Goal: Download file/media

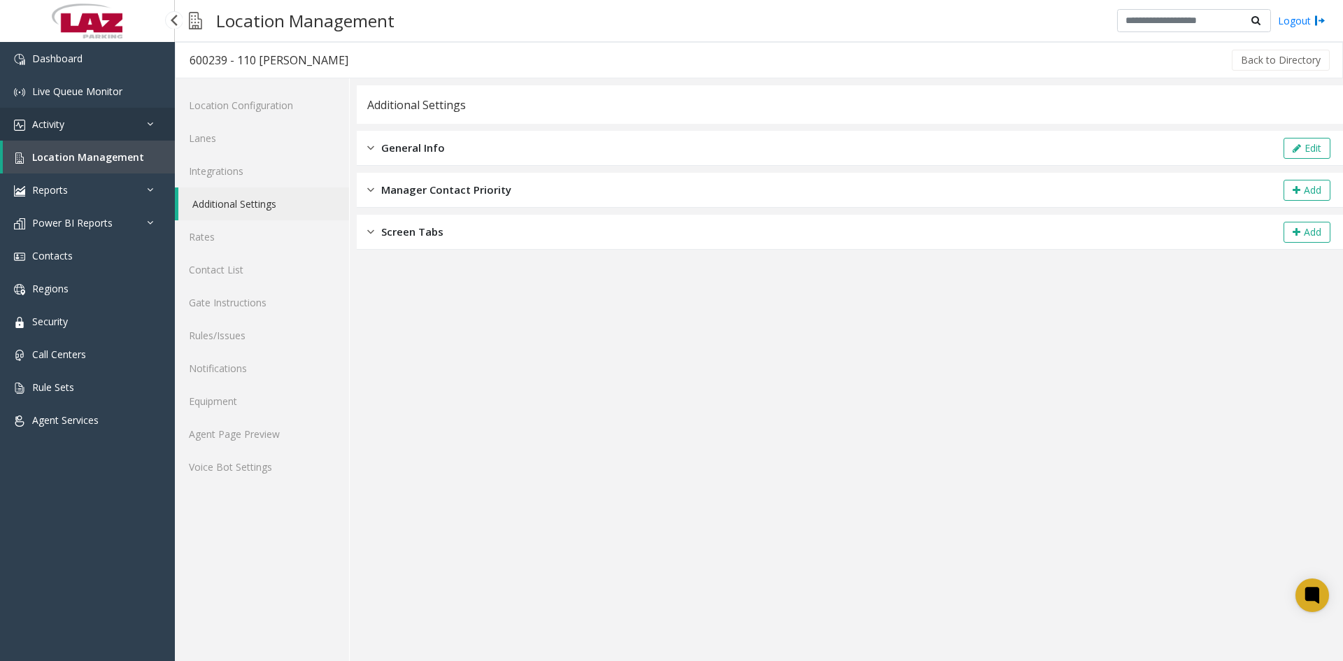
click at [50, 116] on link "Activity" at bounding box center [87, 124] width 175 height 33
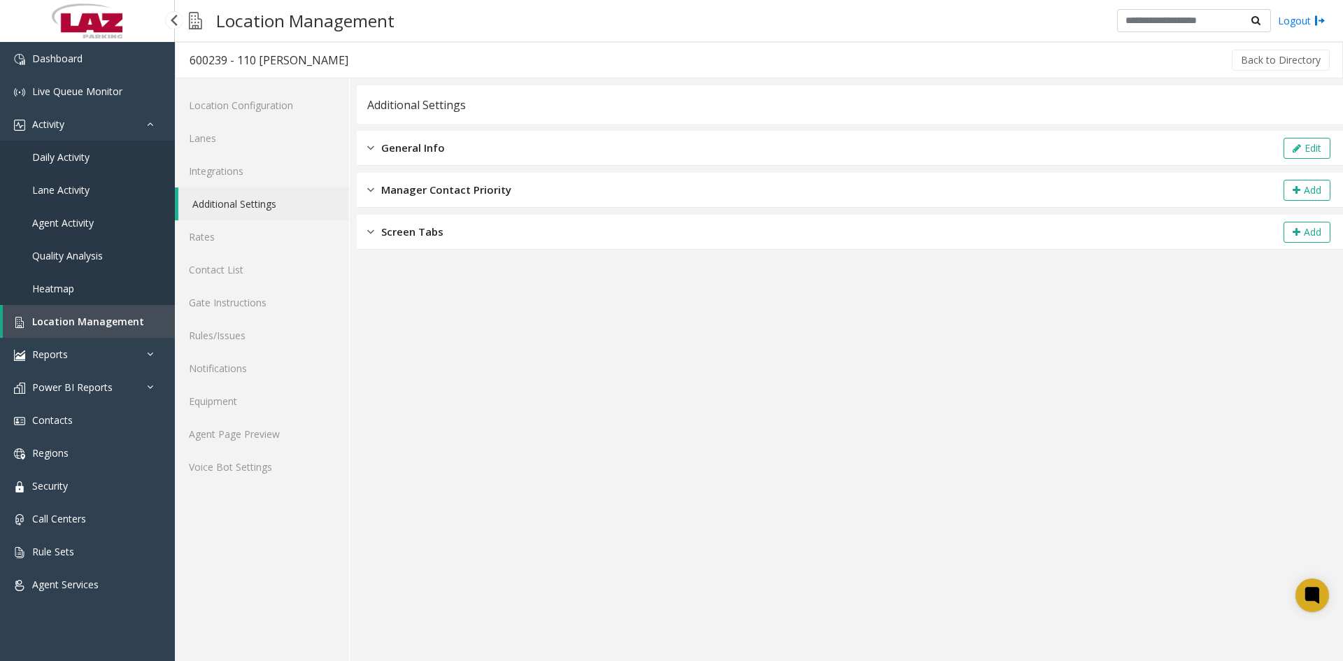
click at [64, 153] on span "Daily Activity" at bounding box center [60, 156] width 57 height 13
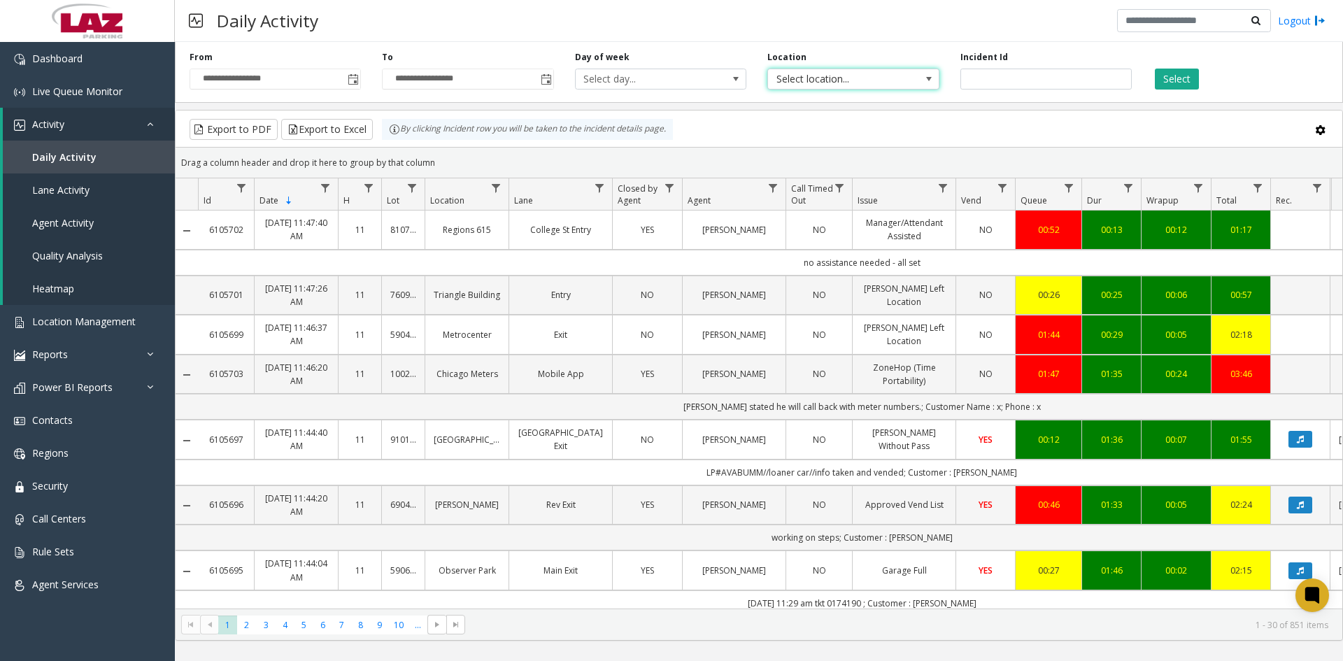
click at [929, 80] on span at bounding box center [929, 78] width 11 height 11
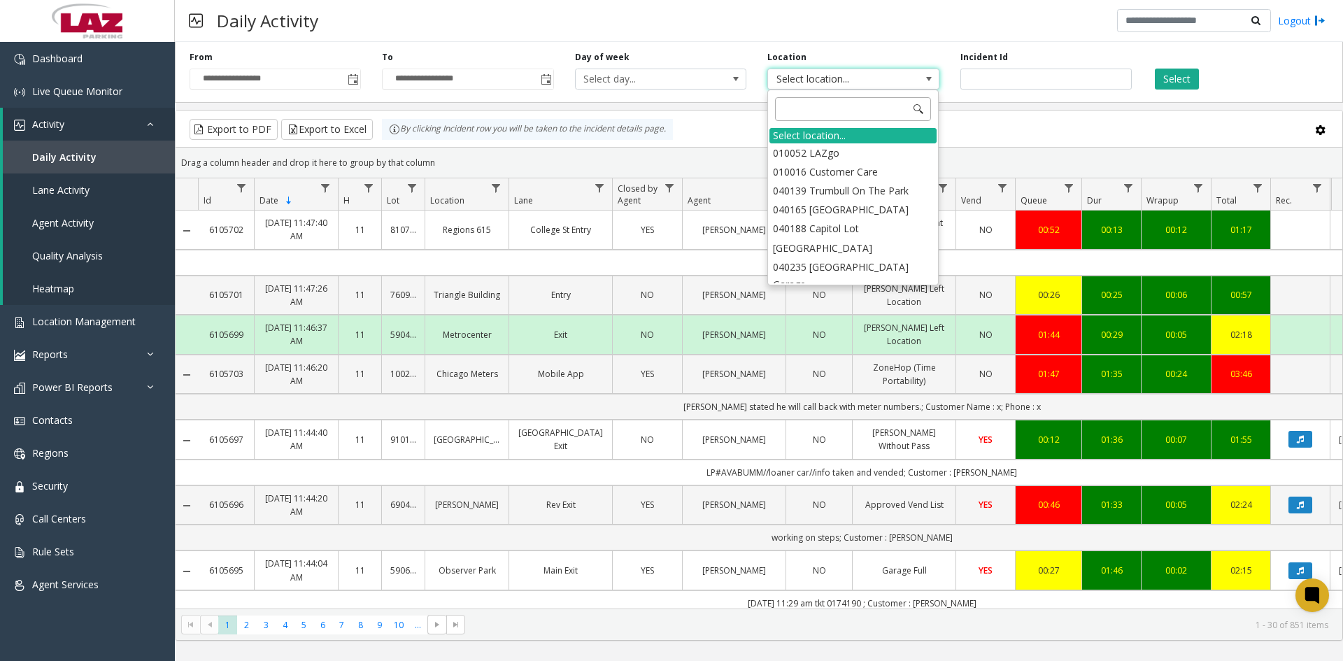
click at [828, 115] on input at bounding box center [853, 109] width 156 height 24
click at [810, 146] on li "010052 LAZgo" at bounding box center [853, 152] width 167 height 19
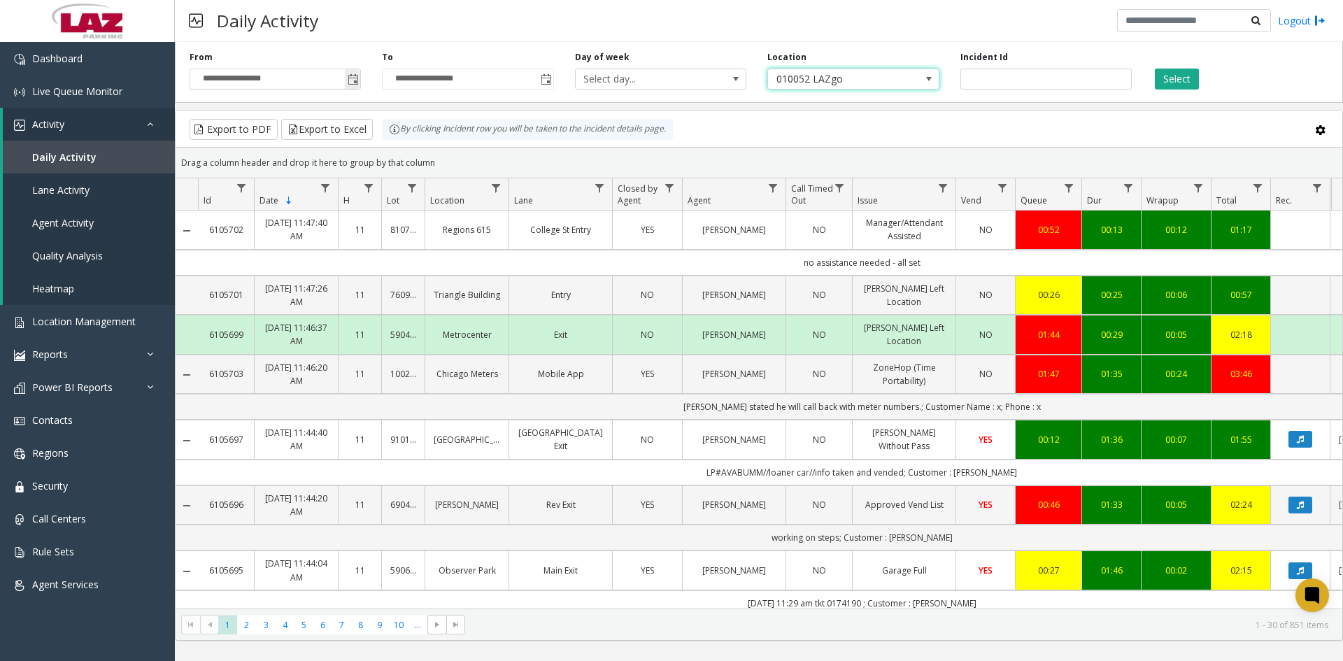
click at [350, 77] on span "Toggle popup" at bounding box center [353, 79] width 11 height 11
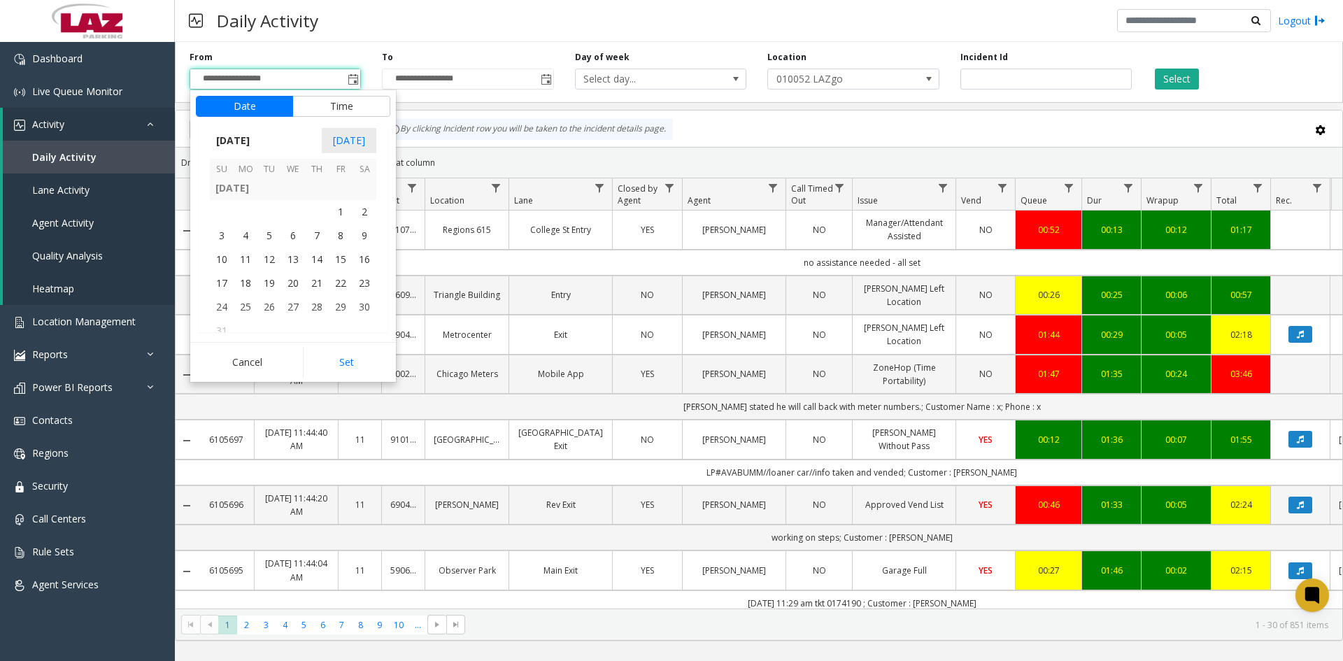
scroll to position [250918, 0]
click at [339, 255] on span "8" at bounding box center [341, 259] width 24 height 24
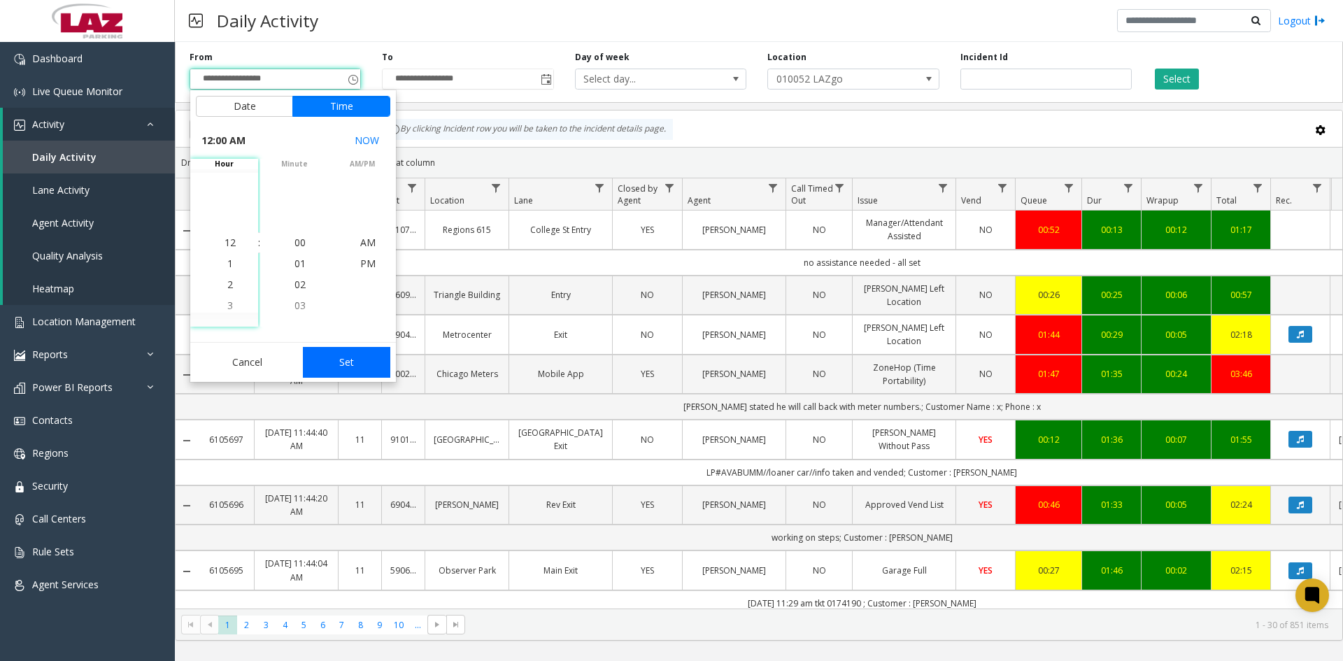
scroll to position [250961, 0]
click at [348, 365] on button "Set" at bounding box center [347, 362] width 88 height 31
type input "**********"
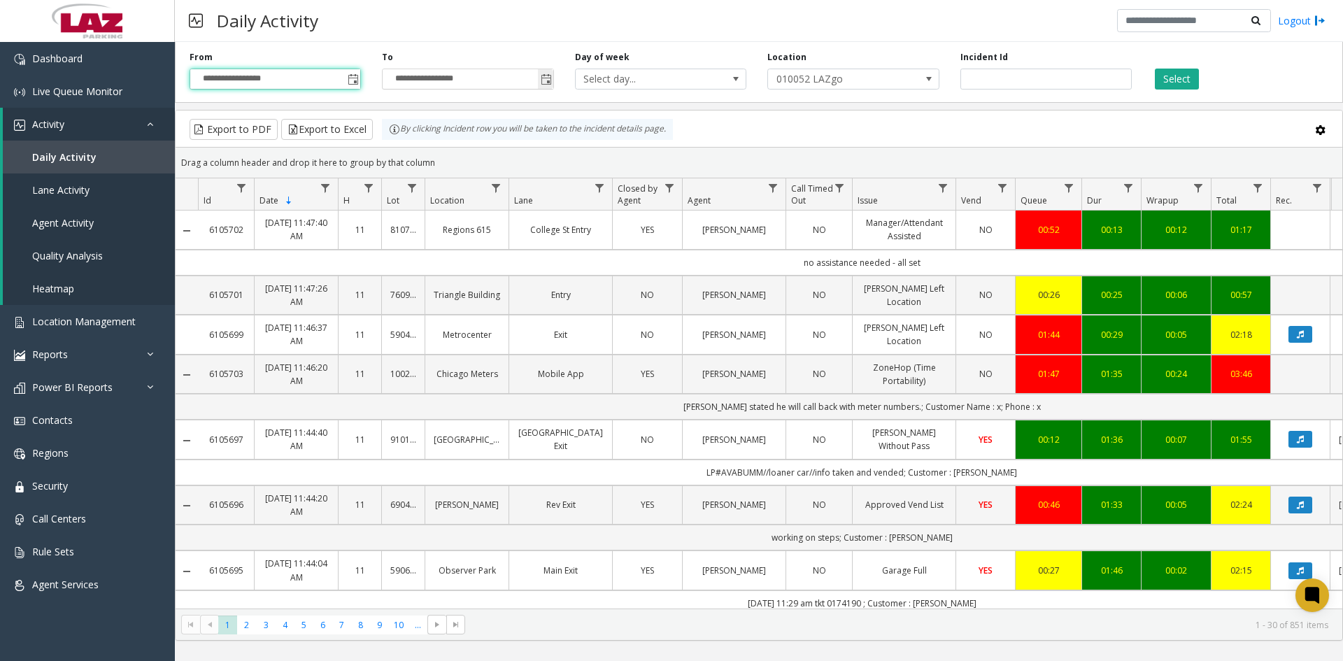
click at [549, 78] on span "Toggle popup" at bounding box center [546, 79] width 11 height 11
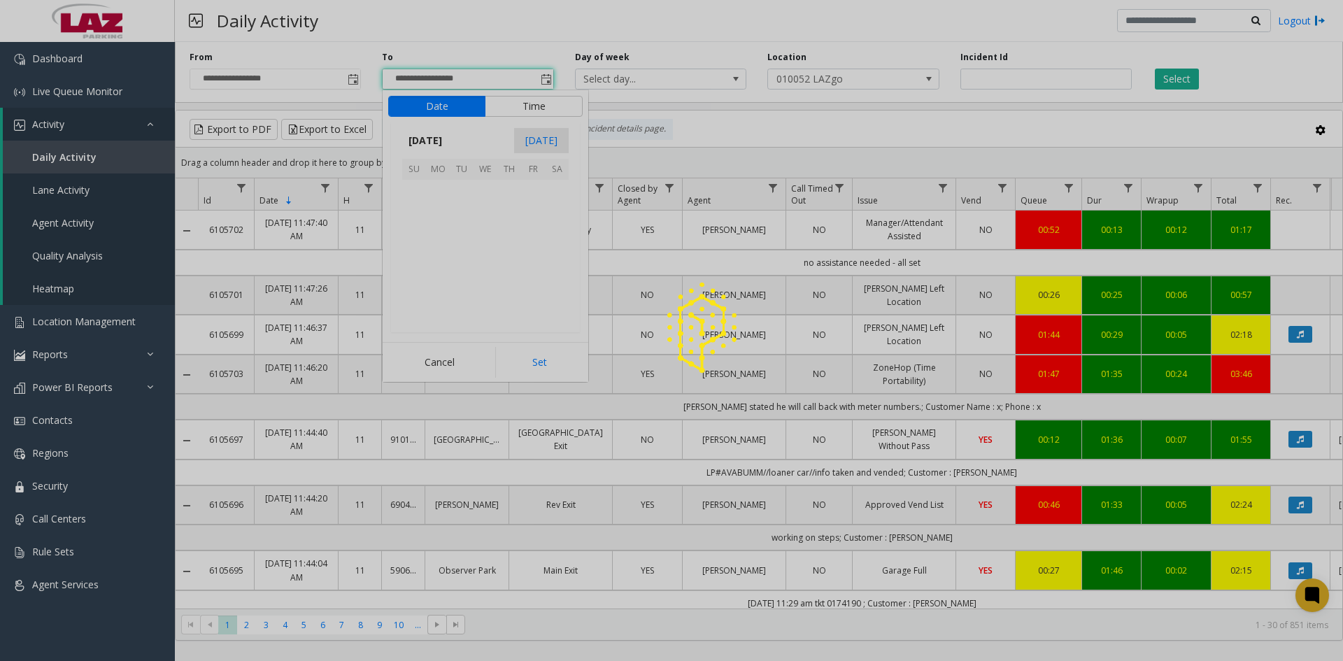
scroll to position [21, 0]
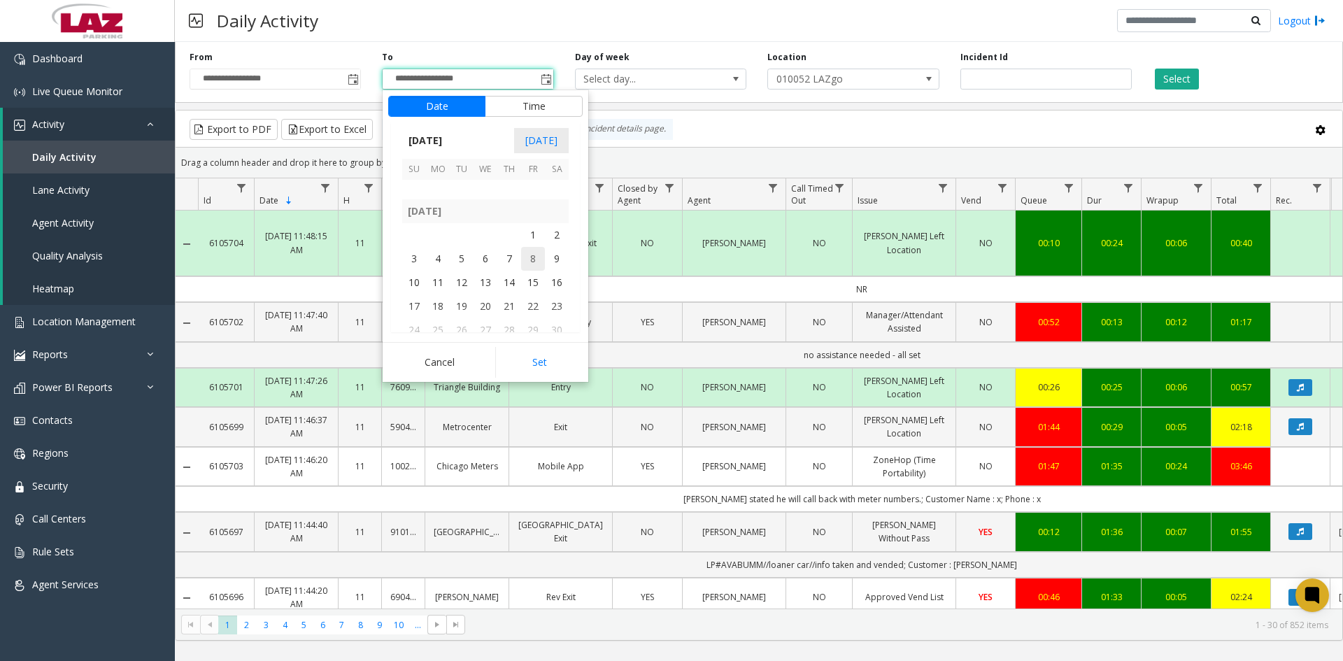
click at [532, 259] on span "8" at bounding box center [533, 259] width 24 height 24
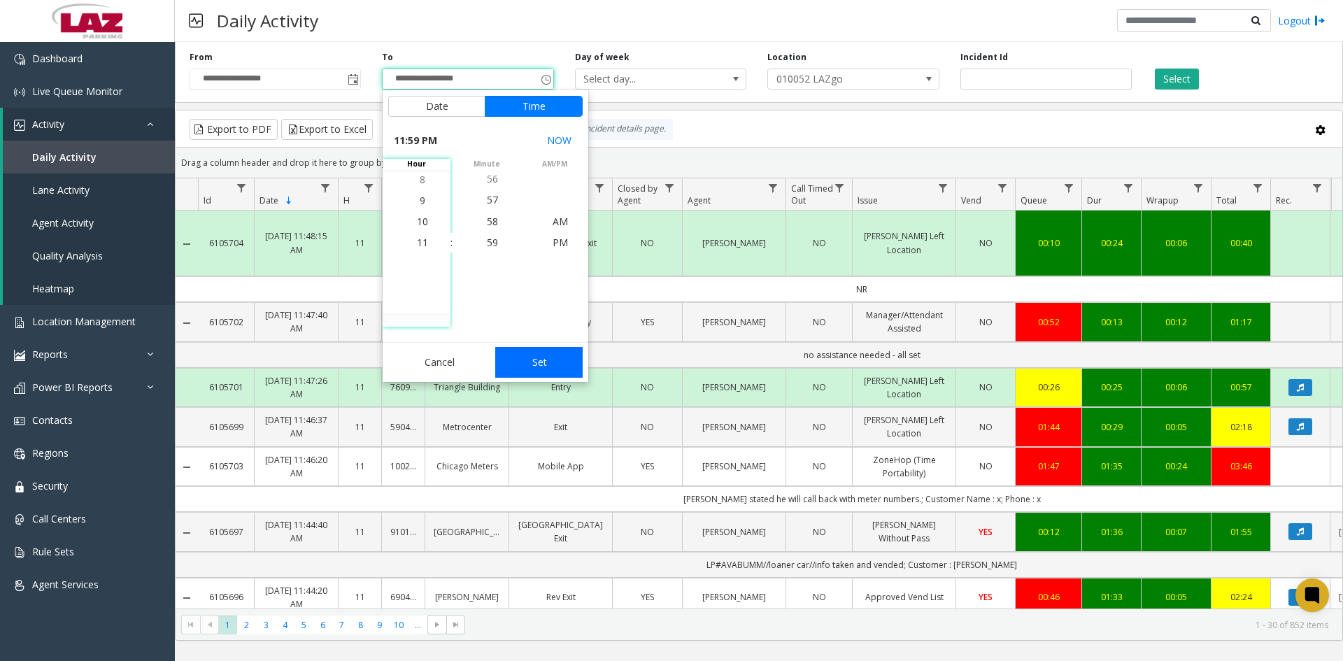
click at [537, 368] on button "Set" at bounding box center [539, 362] width 88 height 31
type input "**********"
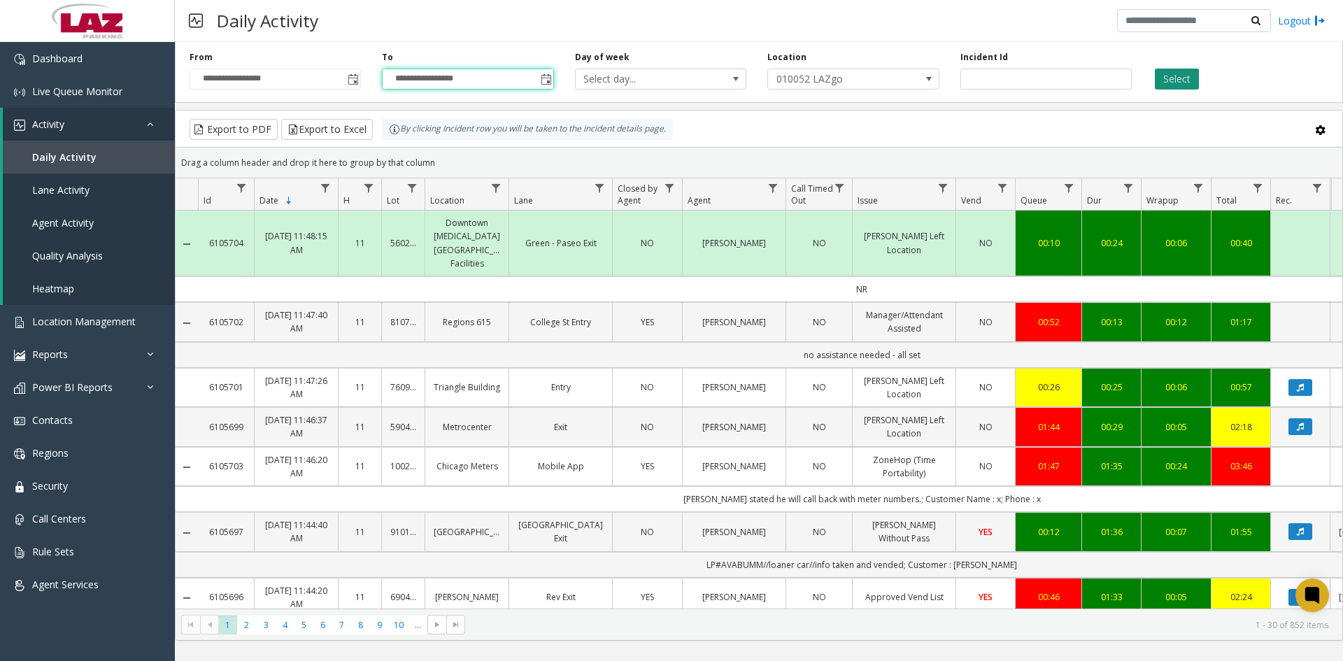
click at [1182, 80] on button "Select" at bounding box center [1177, 79] width 44 height 21
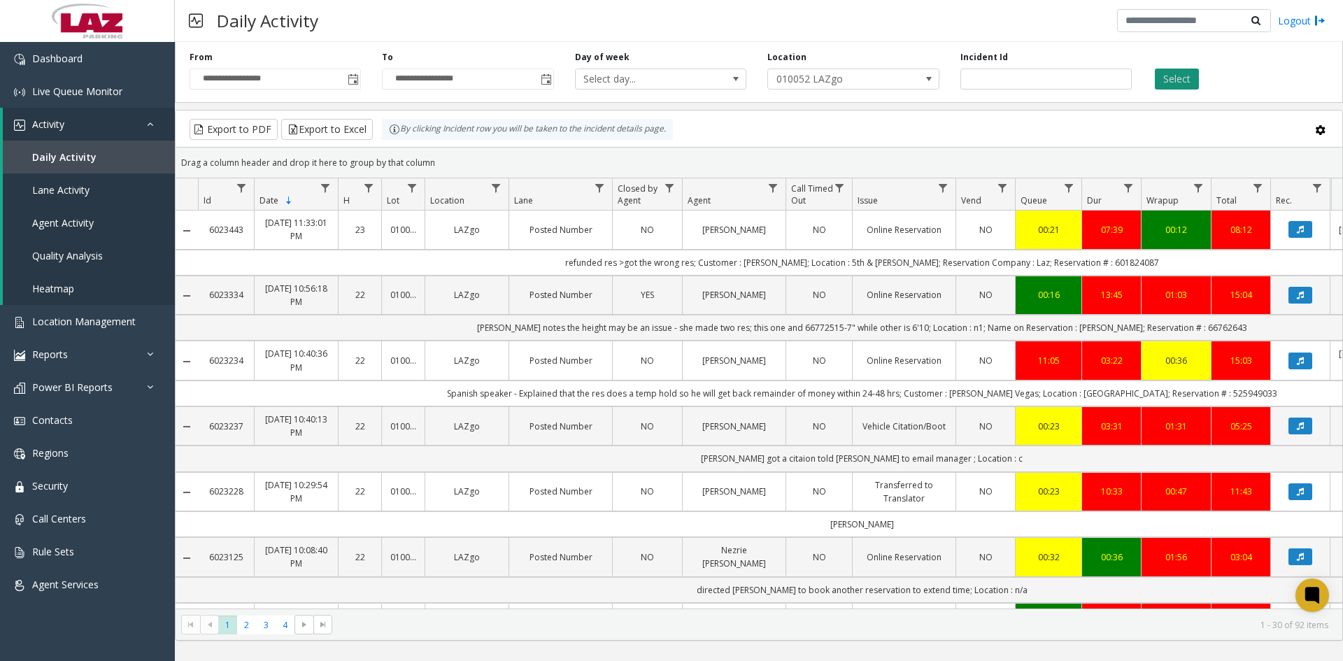
click at [1182, 80] on button "Select" at bounding box center [1177, 79] width 44 height 21
click at [772, 187] on span "Data table" at bounding box center [773, 188] width 11 height 11
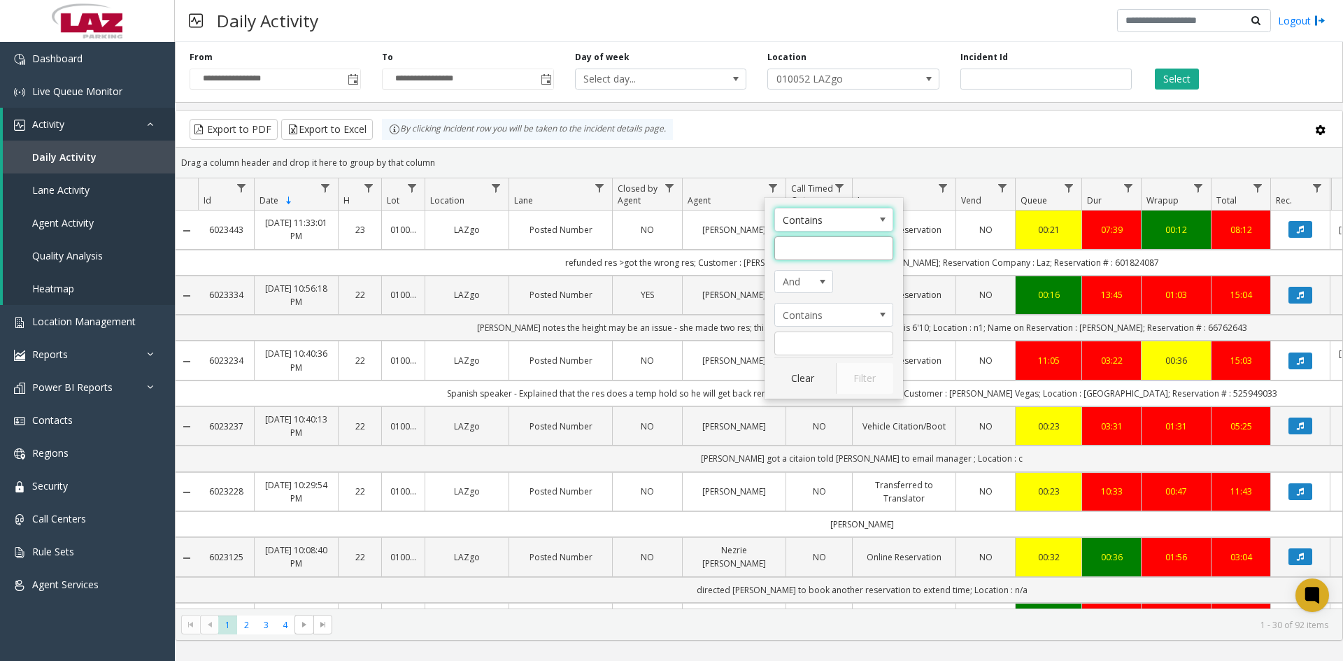
click at [802, 246] on input "Agent Filter" at bounding box center [834, 249] width 119 height 24
type input "*******"
click at [844, 370] on button "Filter" at bounding box center [864, 378] width 57 height 31
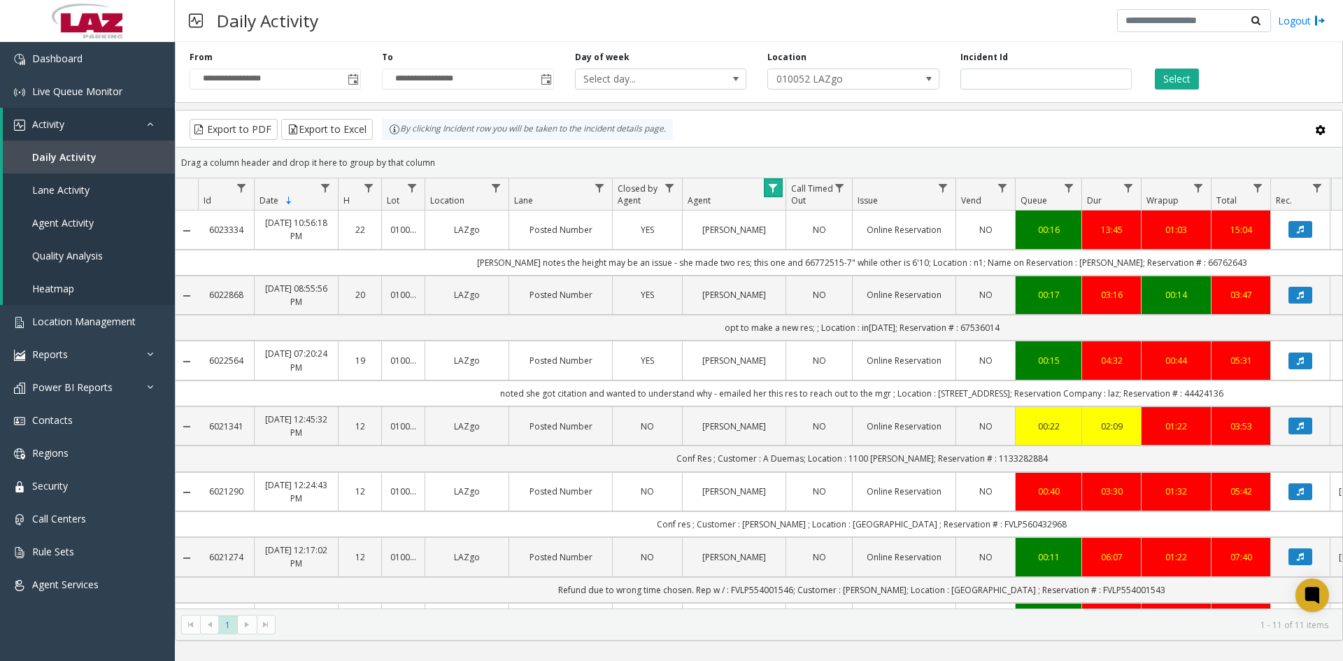
click at [768, 191] on span "Data table" at bounding box center [773, 188] width 11 height 11
click at [834, 253] on input "*******" at bounding box center [834, 249] width 119 height 24
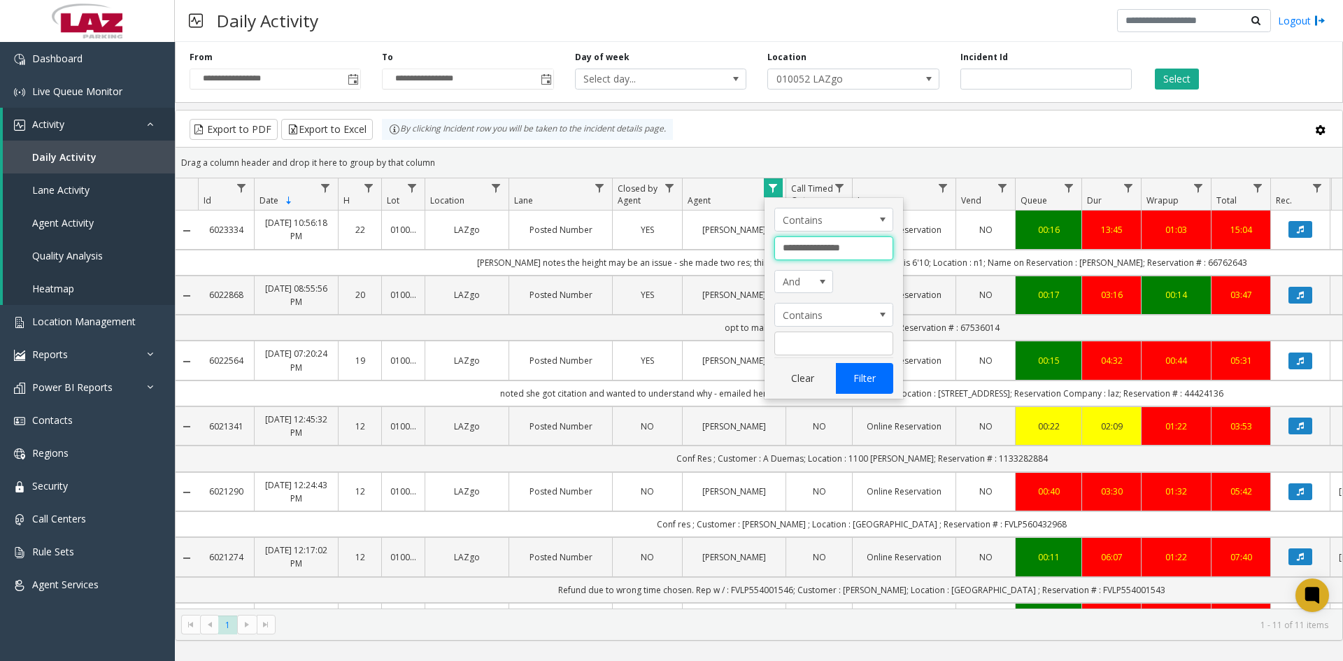
type input "**********"
click at [860, 379] on button "Filter" at bounding box center [864, 378] width 57 height 31
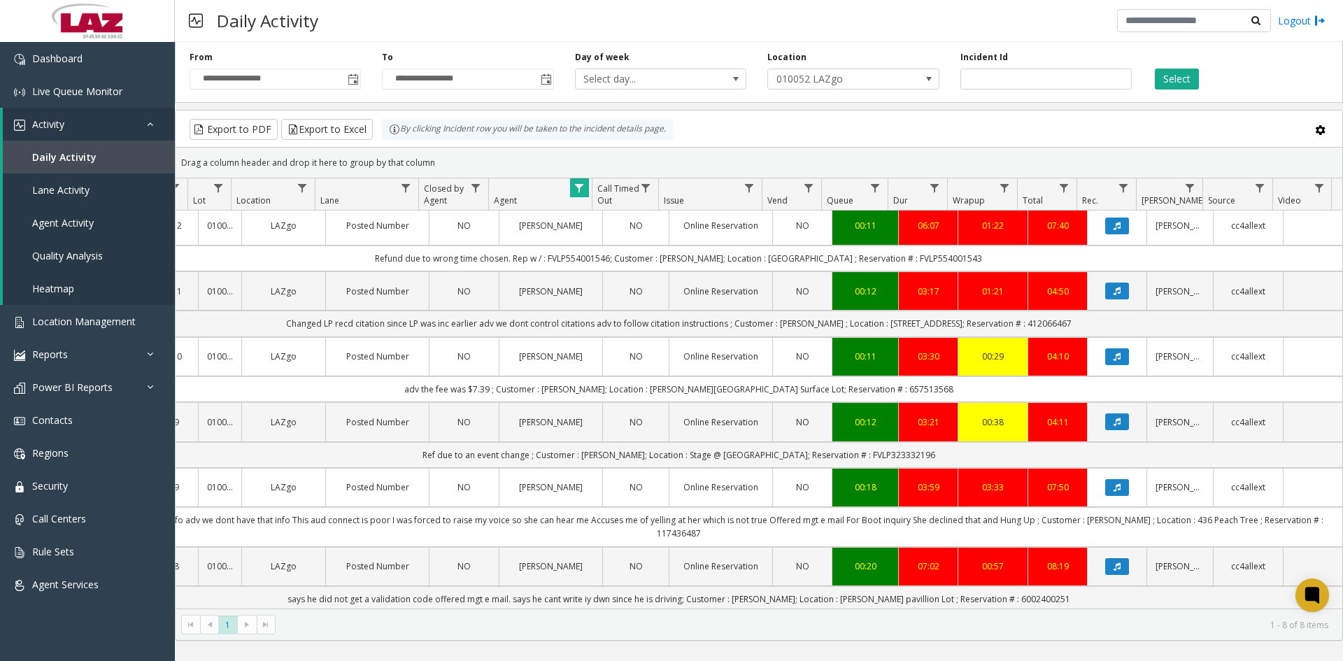
click at [1106, 488] on button "Data table" at bounding box center [1118, 487] width 24 height 17
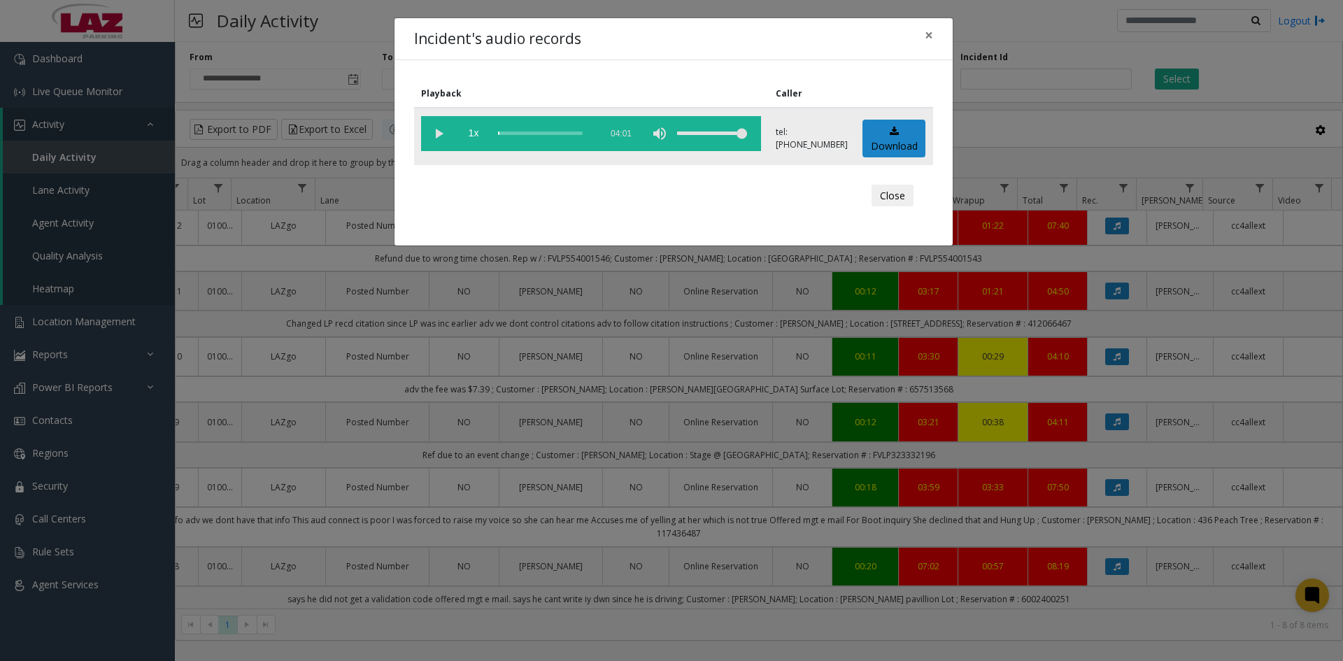
click at [438, 132] on vg-play-pause at bounding box center [438, 133] width 35 height 35
click at [572, 133] on div "scrub bar" at bounding box center [545, 133] width 95 height 35
click at [435, 134] on vg-play-pause at bounding box center [438, 133] width 35 height 35
click at [891, 142] on link "Download" at bounding box center [894, 139] width 63 height 38
click at [929, 35] on span "×" at bounding box center [929, 35] width 8 height 20
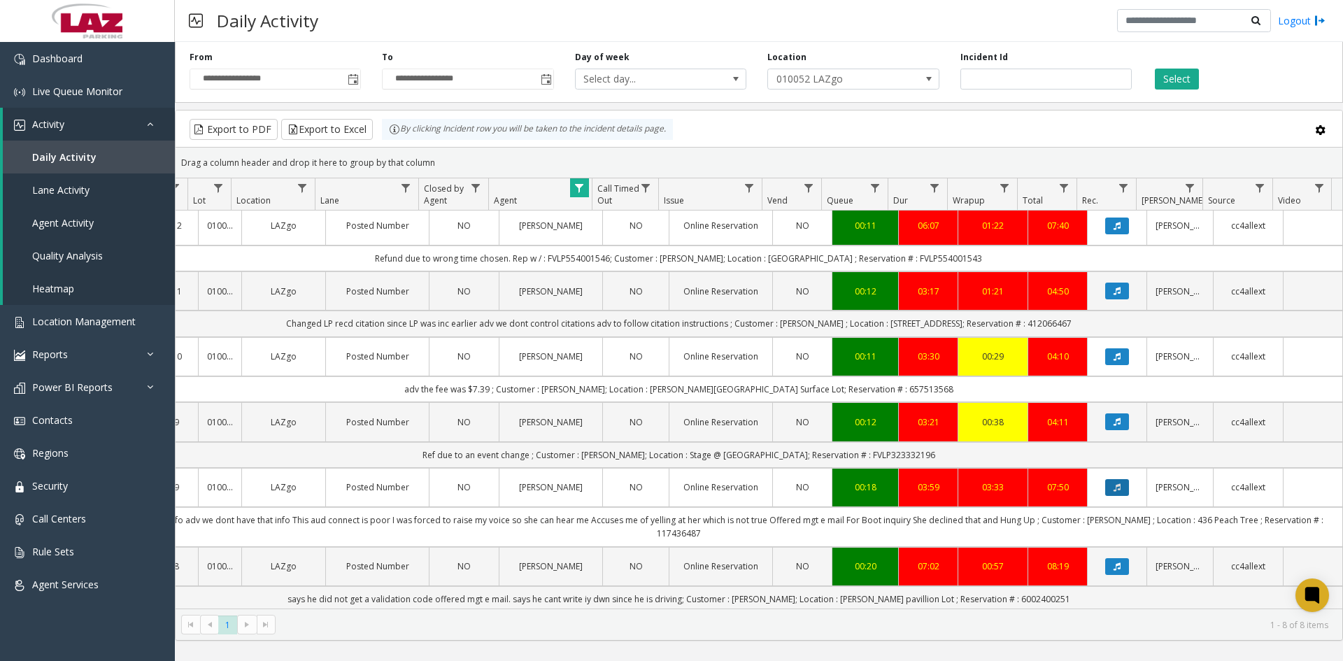
click at [1114, 488] on icon "Data table" at bounding box center [1117, 487] width 7 height 8
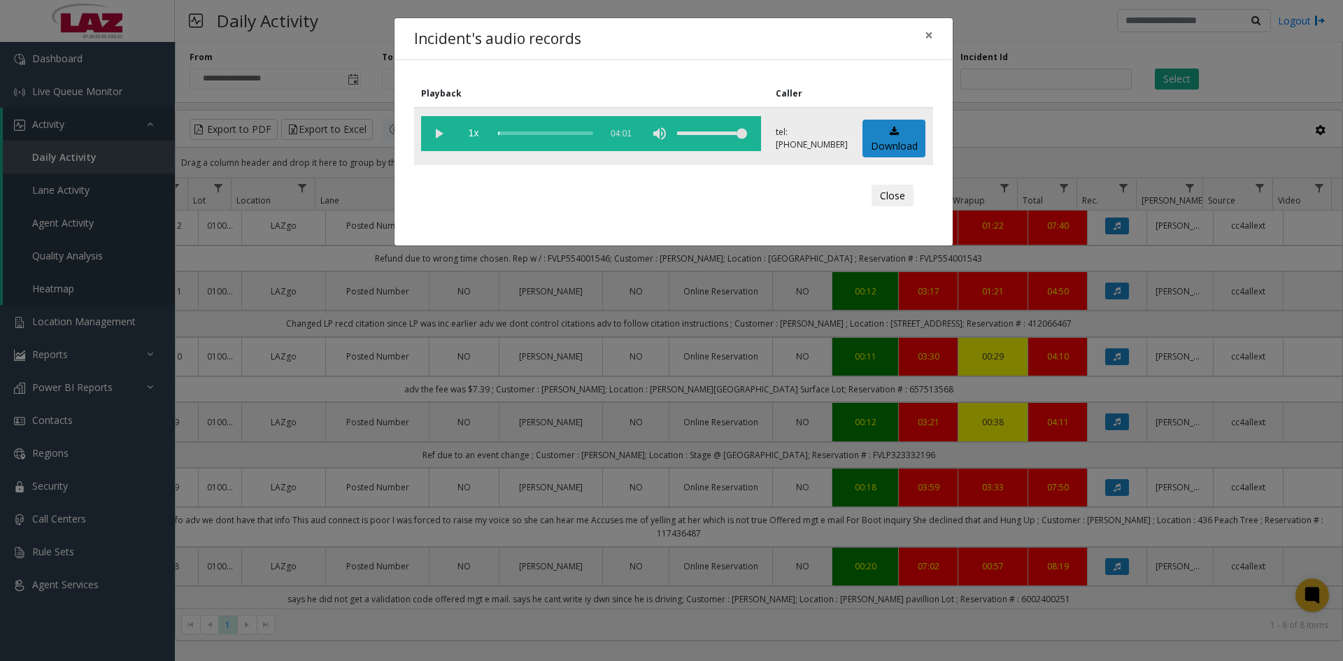
click at [440, 131] on vg-play-pause at bounding box center [438, 133] width 35 height 35
click at [873, 143] on link "Download" at bounding box center [894, 139] width 63 height 38
